Goal: Information Seeking & Learning: Learn about a topic

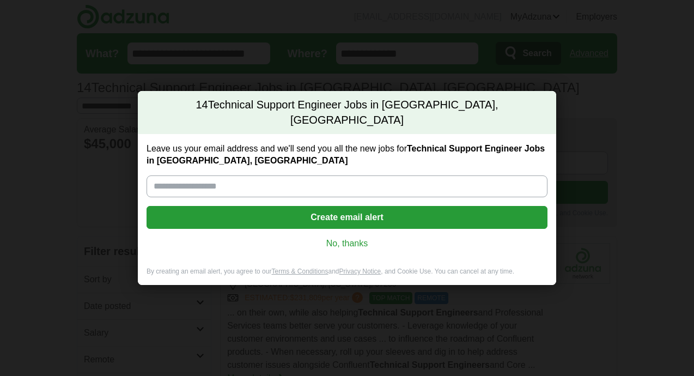
click at [349, 238] on link "No, thanks" at bounding box center [347, 244] width 384 height 12
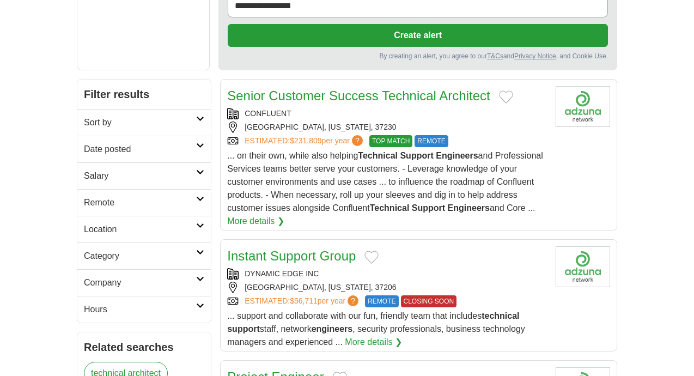
scroll to position [183, 0]
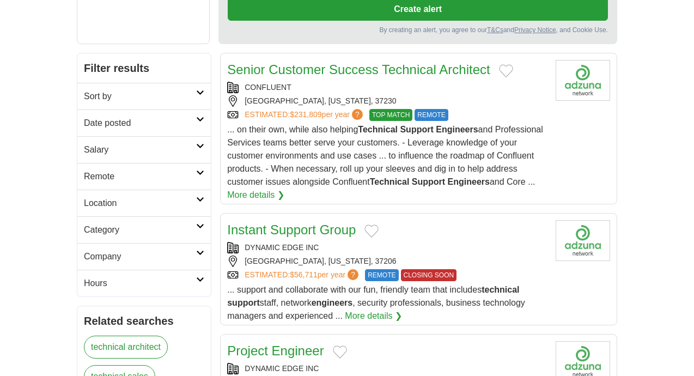
click at [420, 62] on link "Senior Customer Success Technical Architect" at bounding box center [358, 69] width 263 height 15
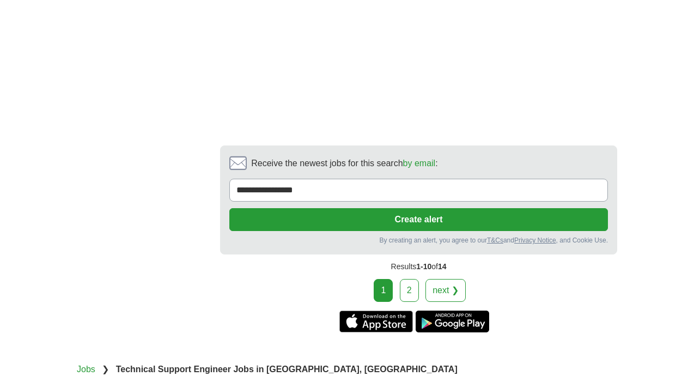
scroll to position [2092, 0]
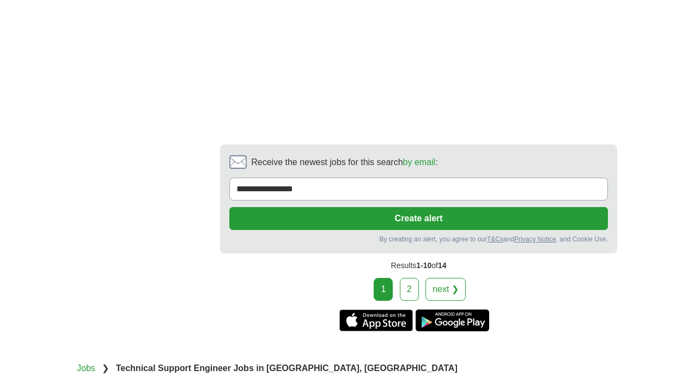
click at [448, 278] on link "next ❯" at bounding box center [445, 289] width 40 height 23
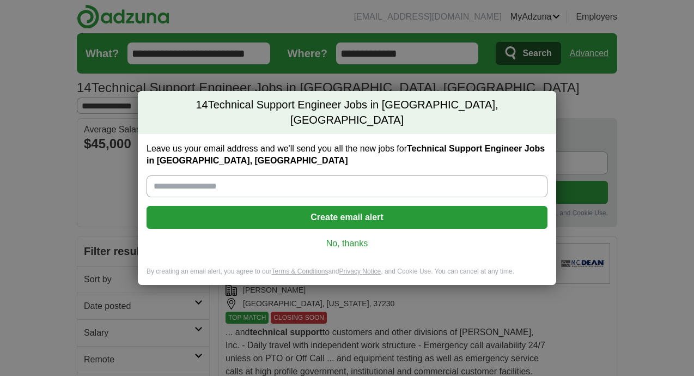
click at [342, 238] on link "No, thanks" at bounding box center [347, 244] width 384 height 12
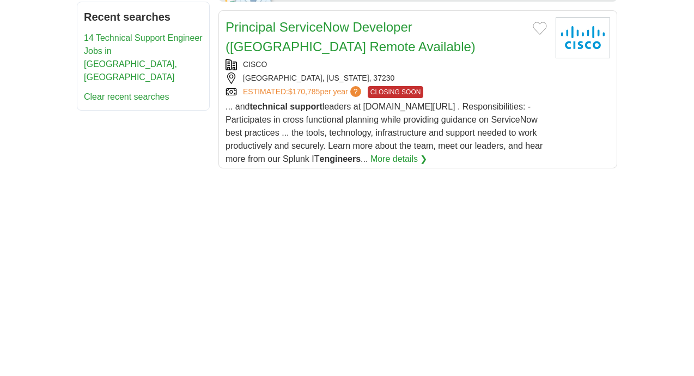
scroll to position [654, 0]
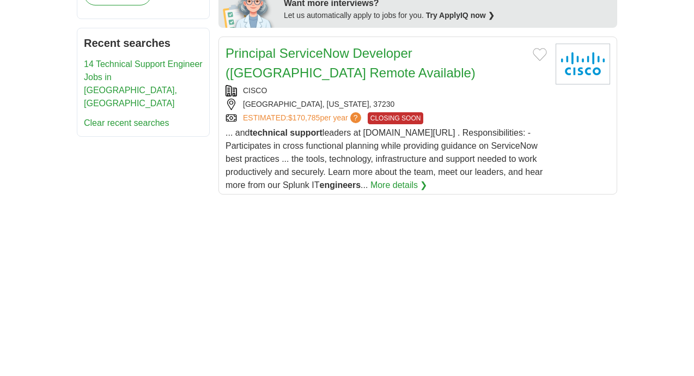
drag, startPoint x: 689, startPoint y: 174, endPoint x: 683, endPoint y: 72, distance: 101.5
click at [683, 72] on body "[EMAIL_ADDRESS][DOMAIN_NAME] [GEOGRAPHIC_DATA] Alerts Favorites Resumes ApplyIQ…" at bounding box center [347, 212] width 694 height 1732
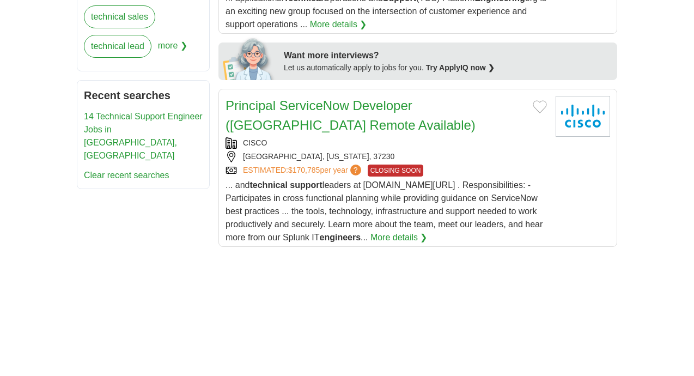
scroll to position [0, 0]
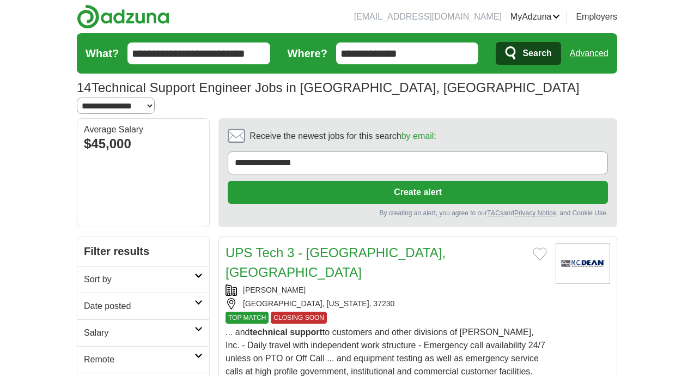
click at [246, 56] on input "**********" at bounding box center [198, 53] width 143 height 22
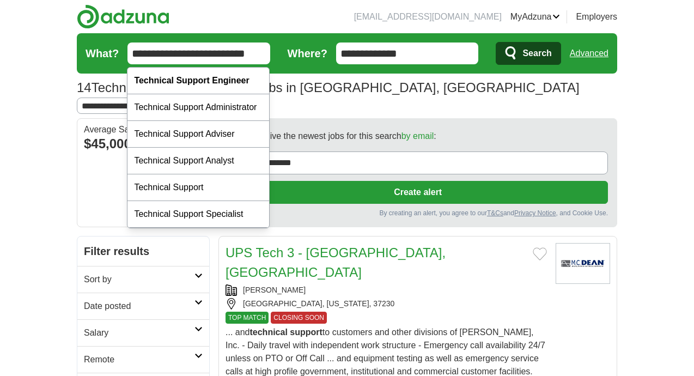
click at [246, 56] on input "**********" at bounding box center [198, 53] width 143 height 22
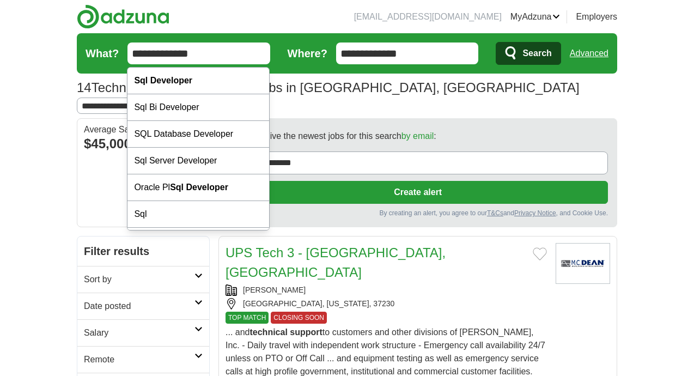
type input "**********"
click at [520, 51] on button "Search" at bounding box center [528, 53] width 65 height 23
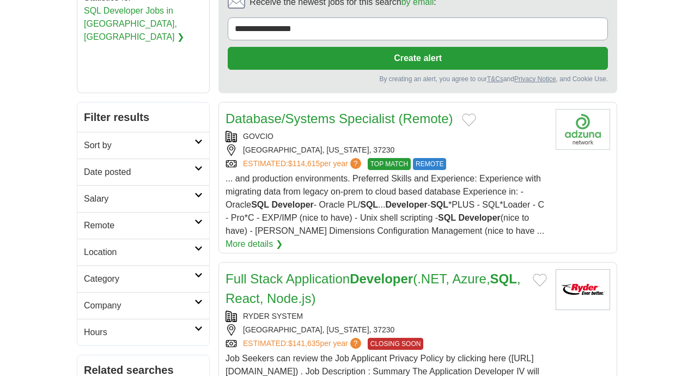
scroll to position [131, 0]
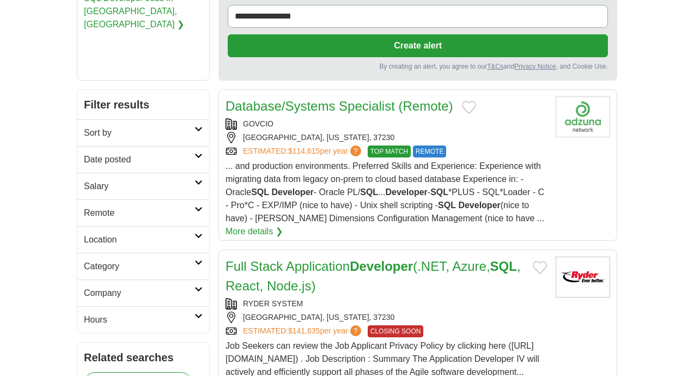
click at [431, 112] on link "Database/Systems Specialist (Remote)" at bounding box center [340, 106] width 228 height 15
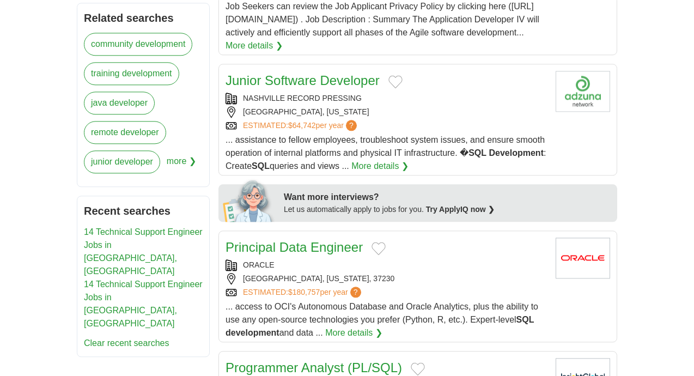
scroll to position [471, 0]
click at [404, 113] on div "NASHVILLE, TENNESSEE" at bounding box center [386, 111] width 321 height 11
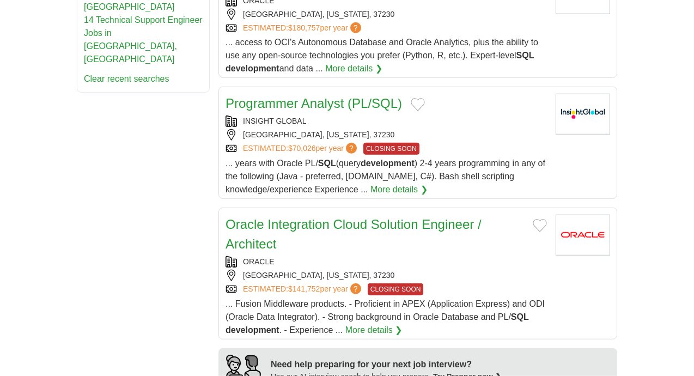
scroll to position [758, 0]
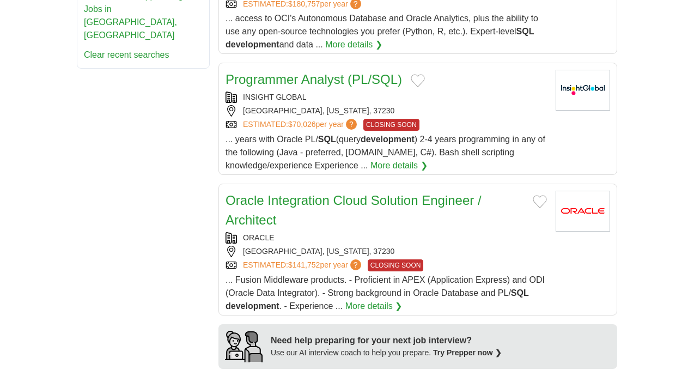
click at [428, 96] on div "INSIGHT GLOBAL" at bounding box center [386, 97] width 321 height 11
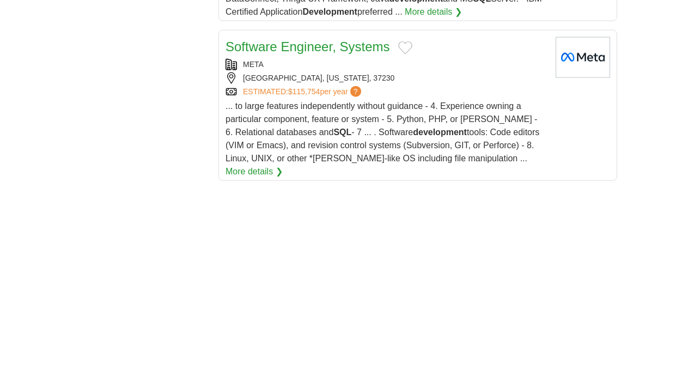
scroll to position [1490, 0]
